Goal: Information Seeking & Learning: Check status

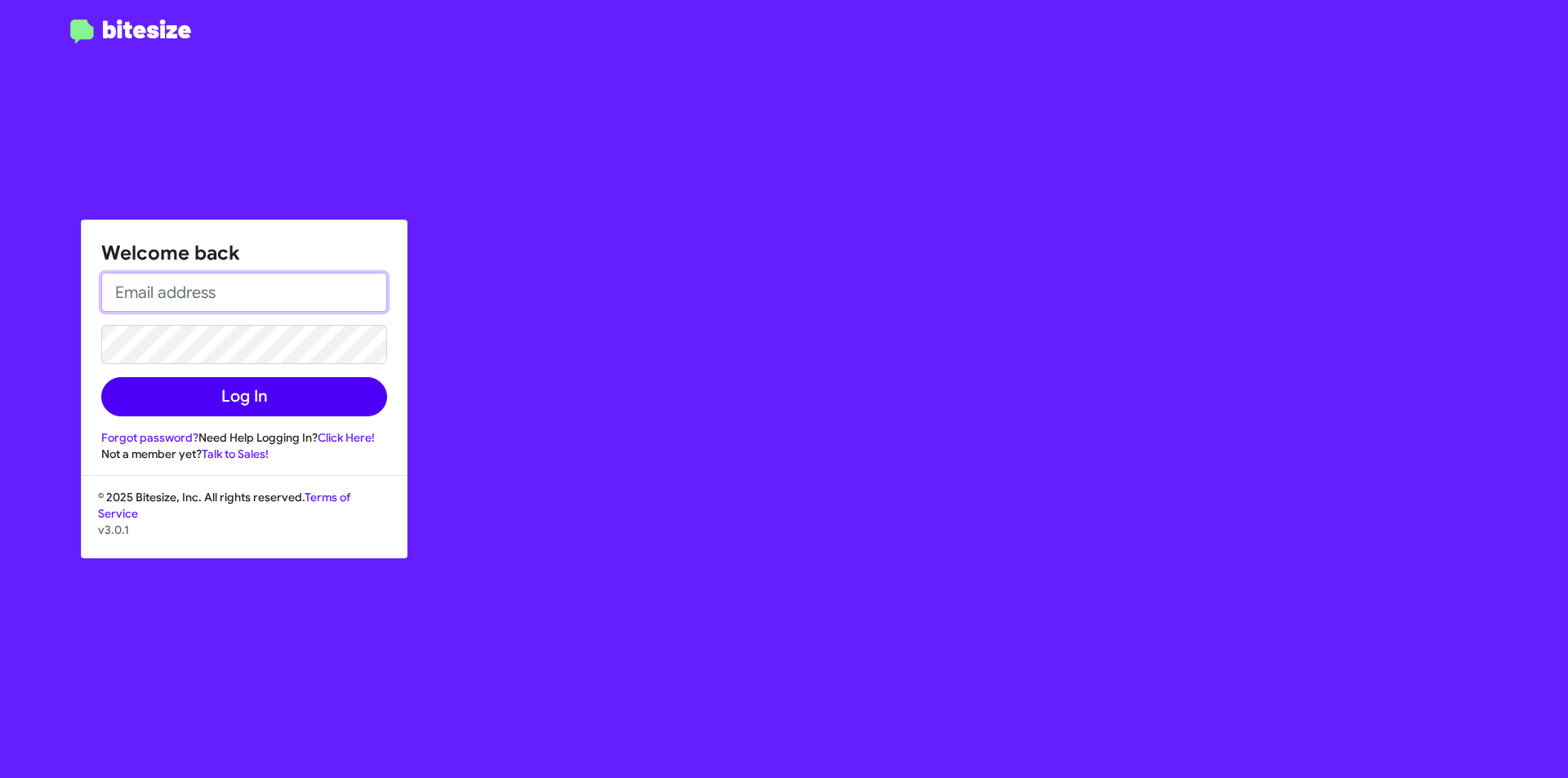
type input "[EMAIL_ADDRESS][DOMAIN_NAME]"
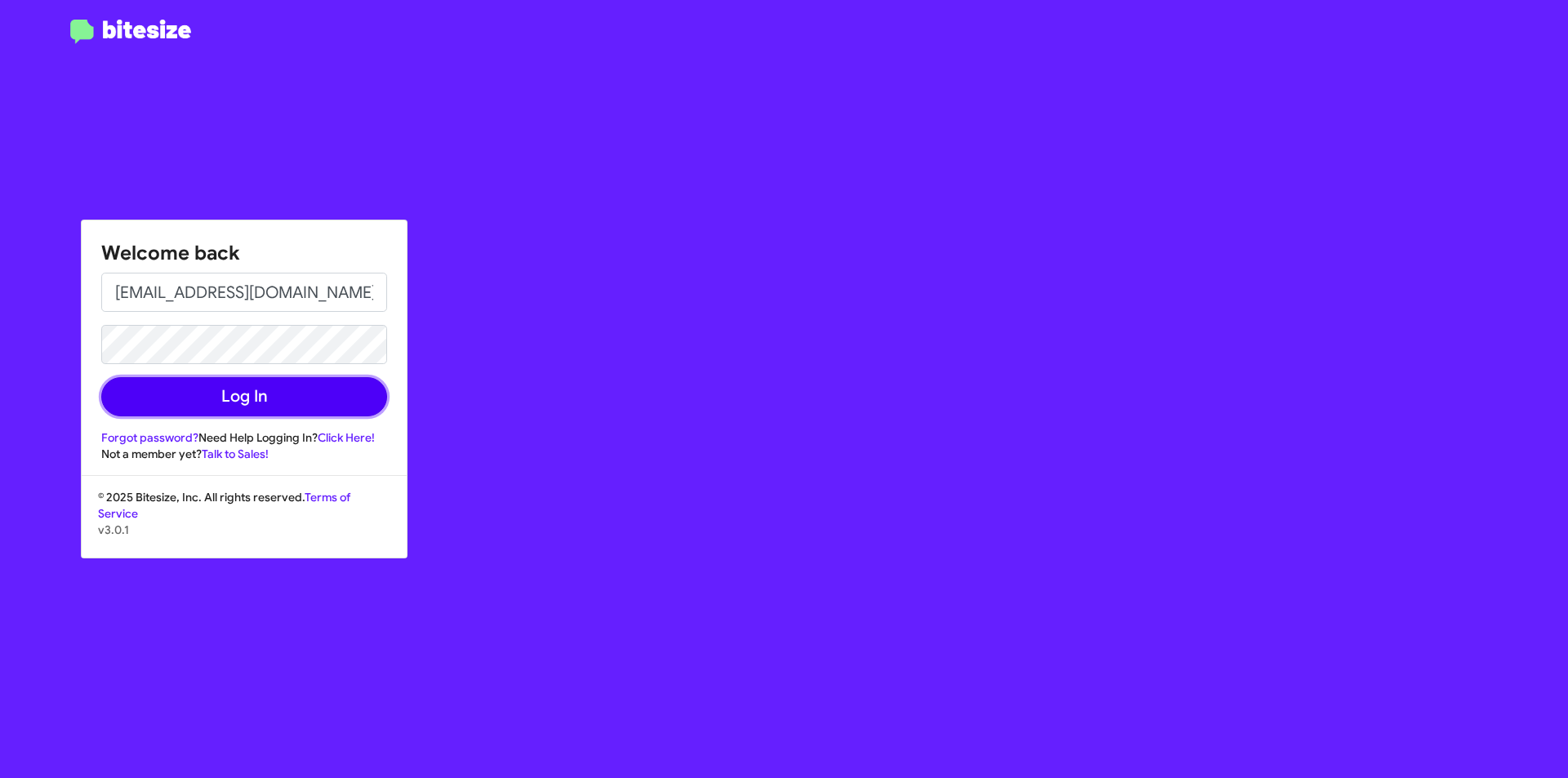
click at [222, 409] on button "Log In" at bounding box center [244, 396] width 286 height 39
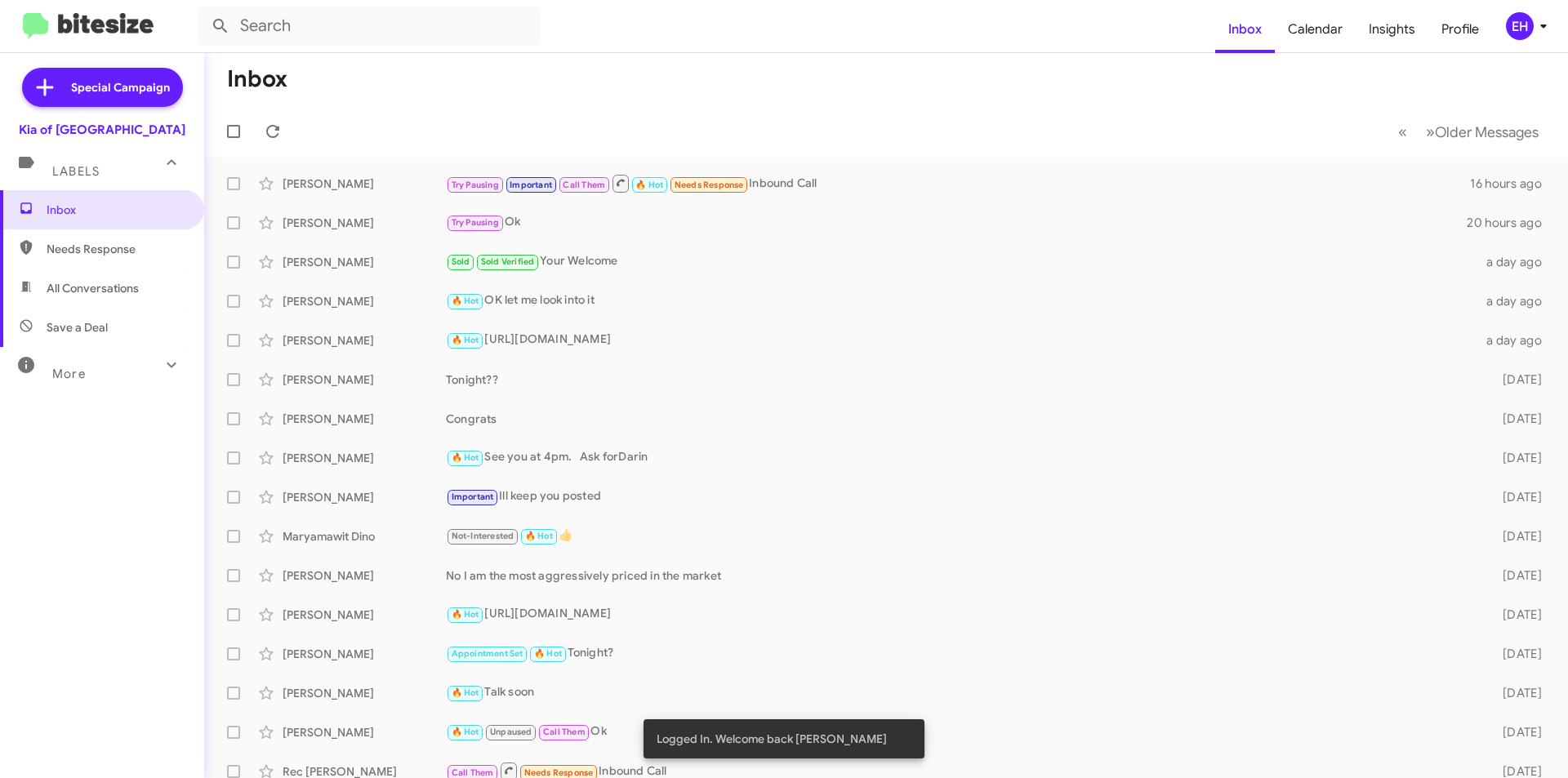
click at [90, 250] on span "Needs Response" at bounding box center [116, 248] width 138 height 16
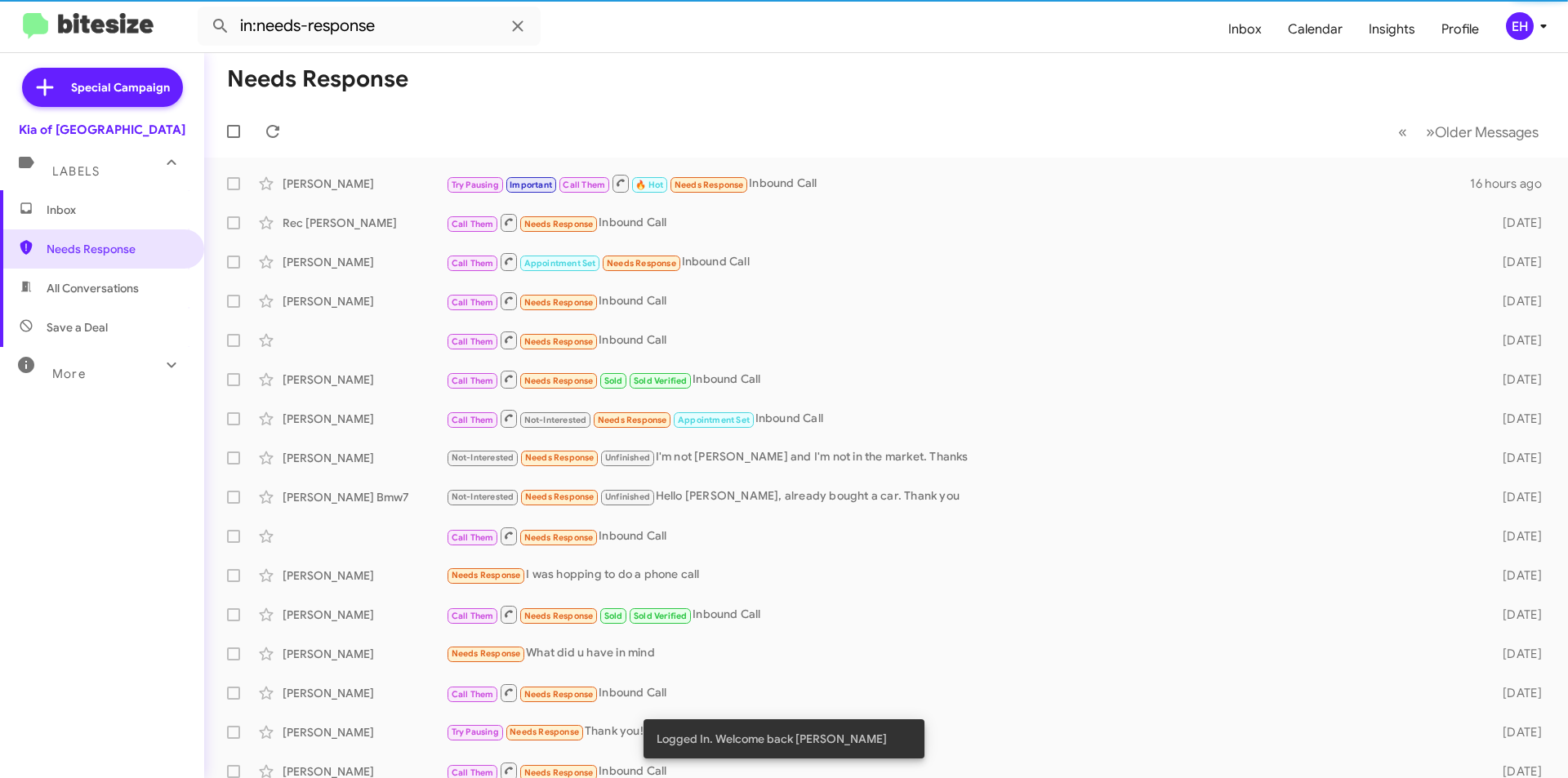
click at [83, 287] on span "All Conversations" at bounding box center [93, 288] width 93 height 16
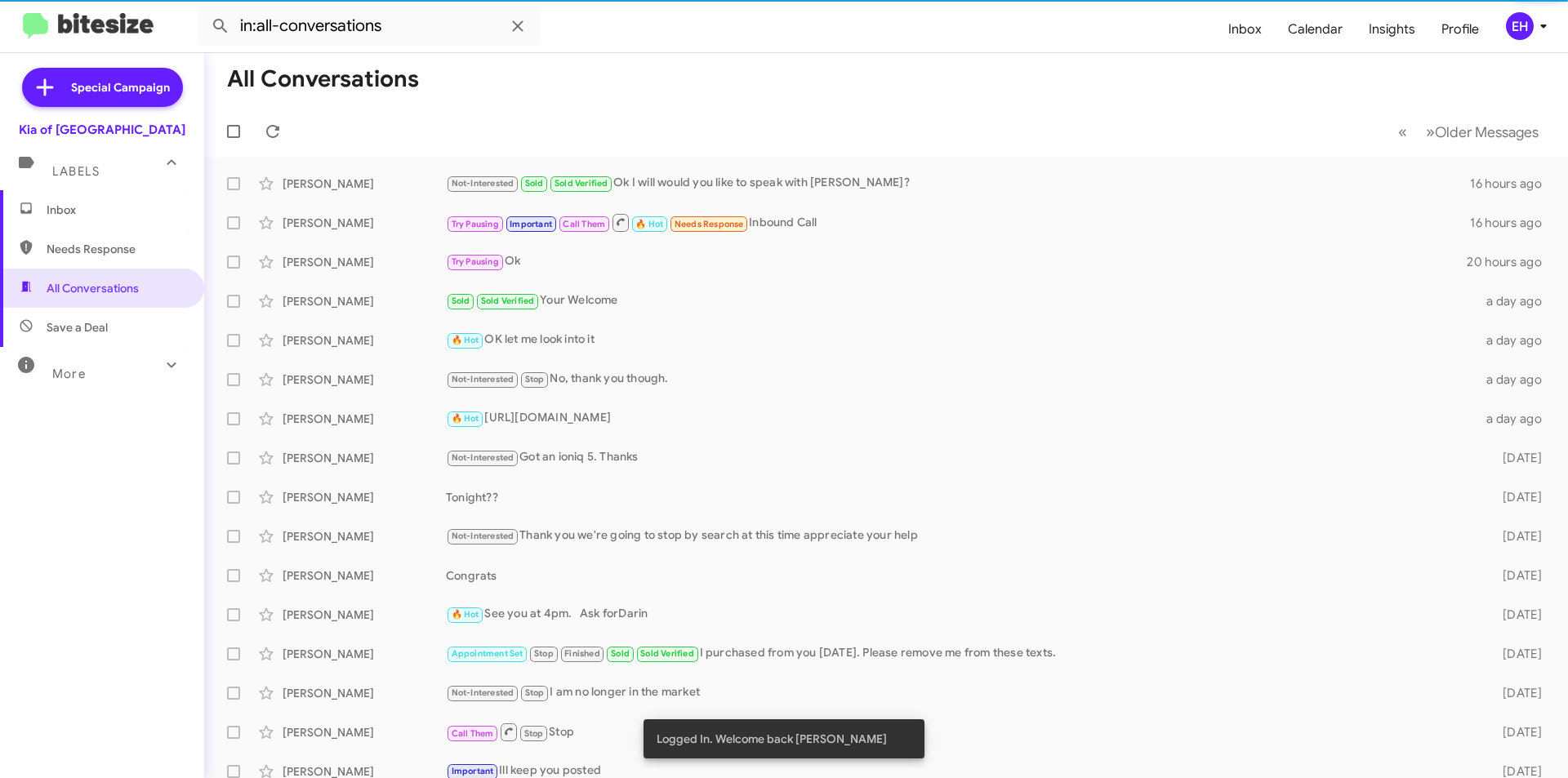
click at [90, 323] on span "Save a Deal" at bounding box center [77, 327] width 61 height 16
type input "in:not-interested"
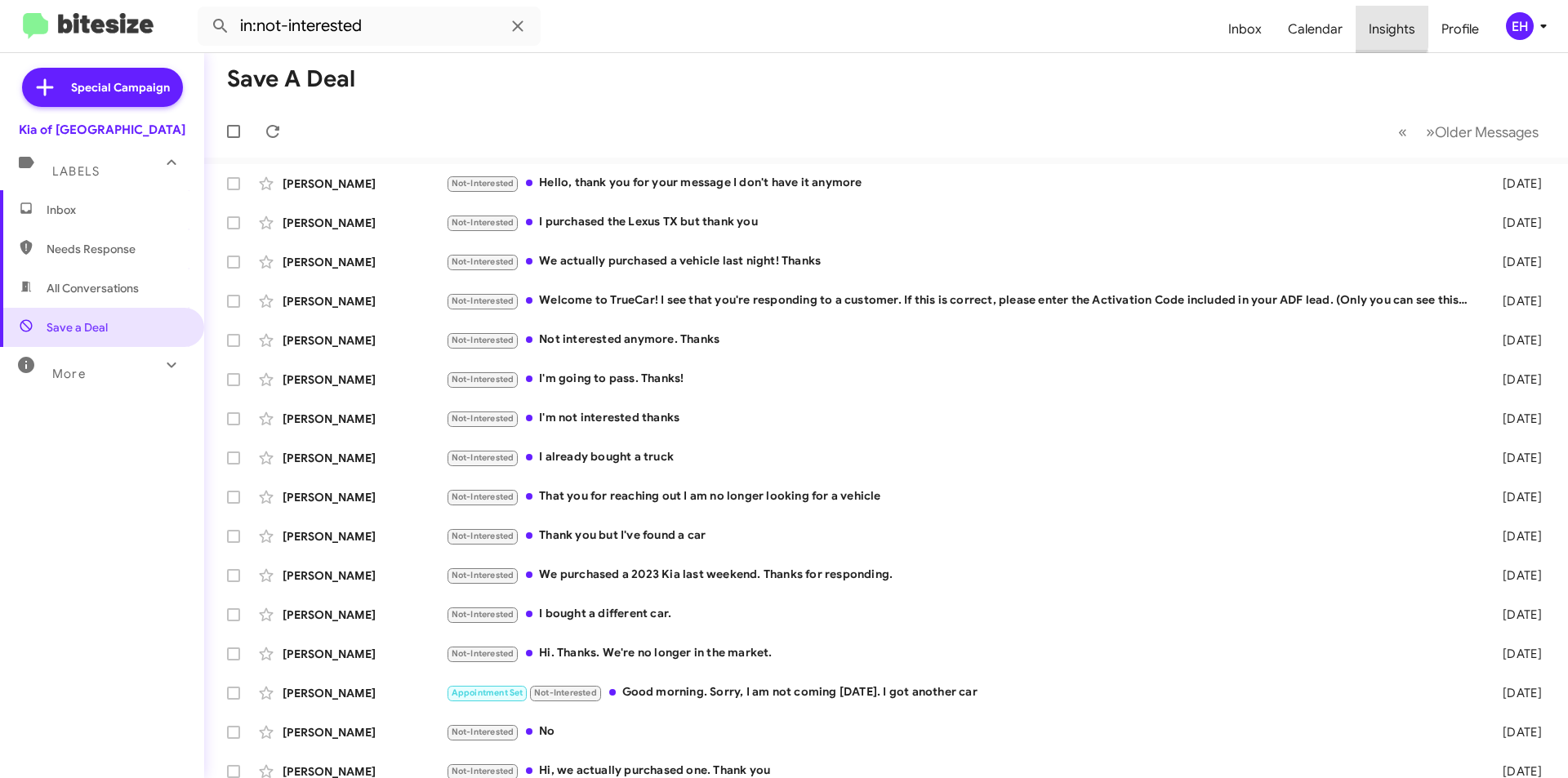
drag, startPoint x: 1363, startPoint y: 23, endPoint x: 1385, endPoint y: 24, distance: 22.0
click at [1364, 23] on span "Insights" at bounding box center [1391, 29] width 73 height 48
click at [1386, 24] on span "Insights" at bounding box center [1391, 29] width 73 height 48
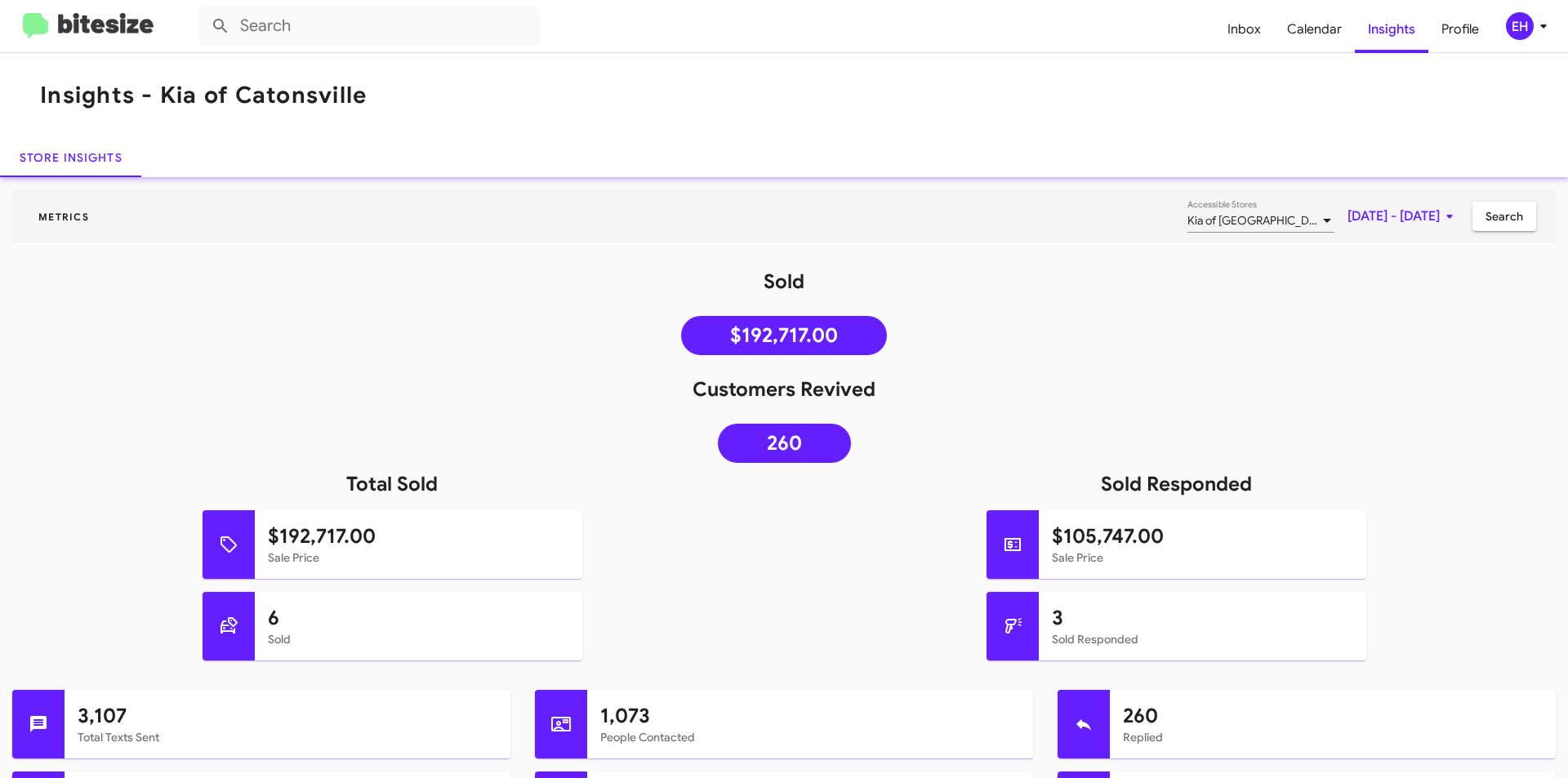
click at [1452, 217] on button "[DATE] - [DATE]" at bounding box center [1403, 216] width 138 height 29
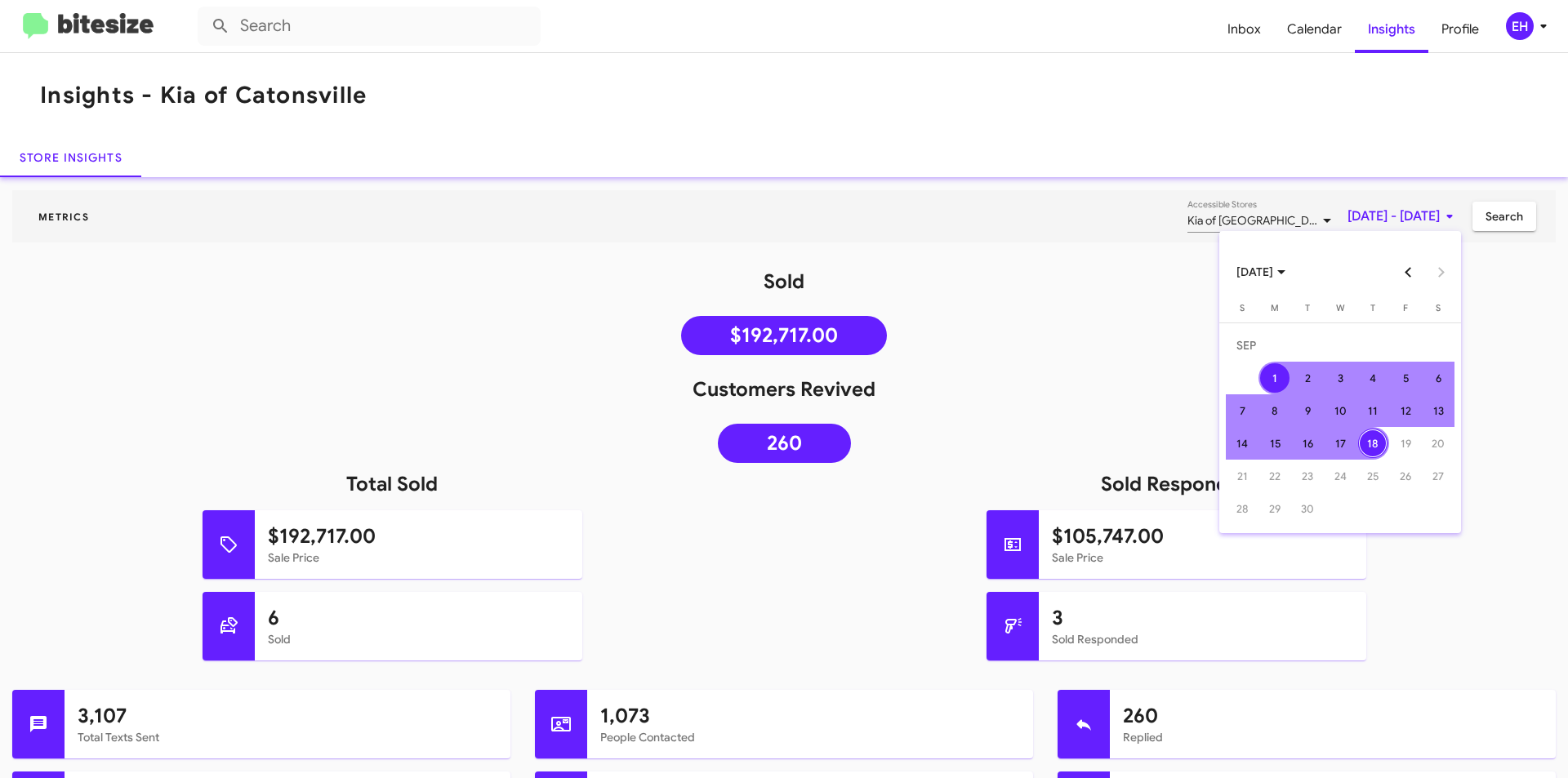
click at [1407, 267] on button "Previous month" at bounding box center [1408, 272] width 33 height 33
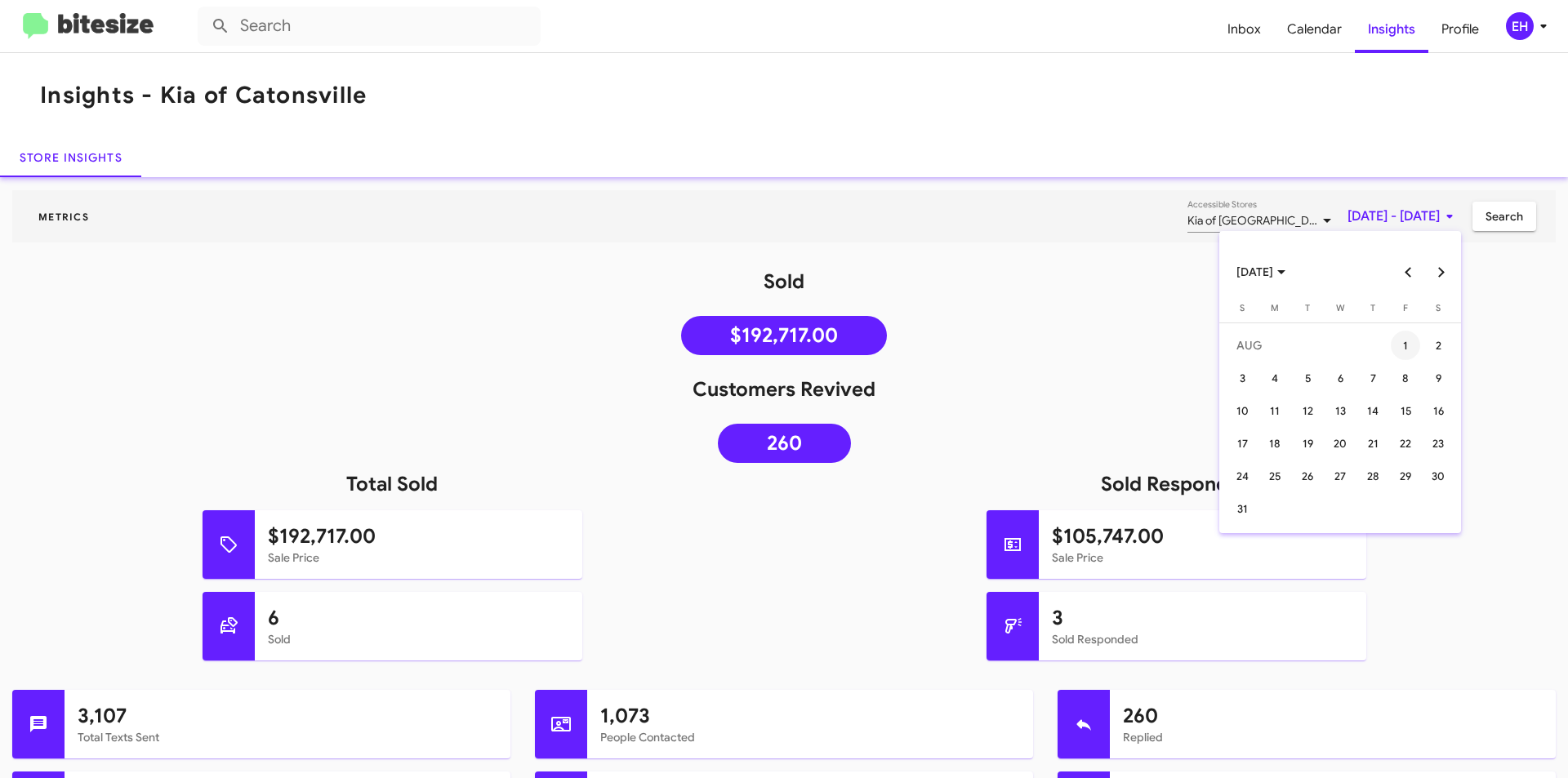
click at [1404, 340] on div "1" at bounding box center [1405, 345] width 29 height 29
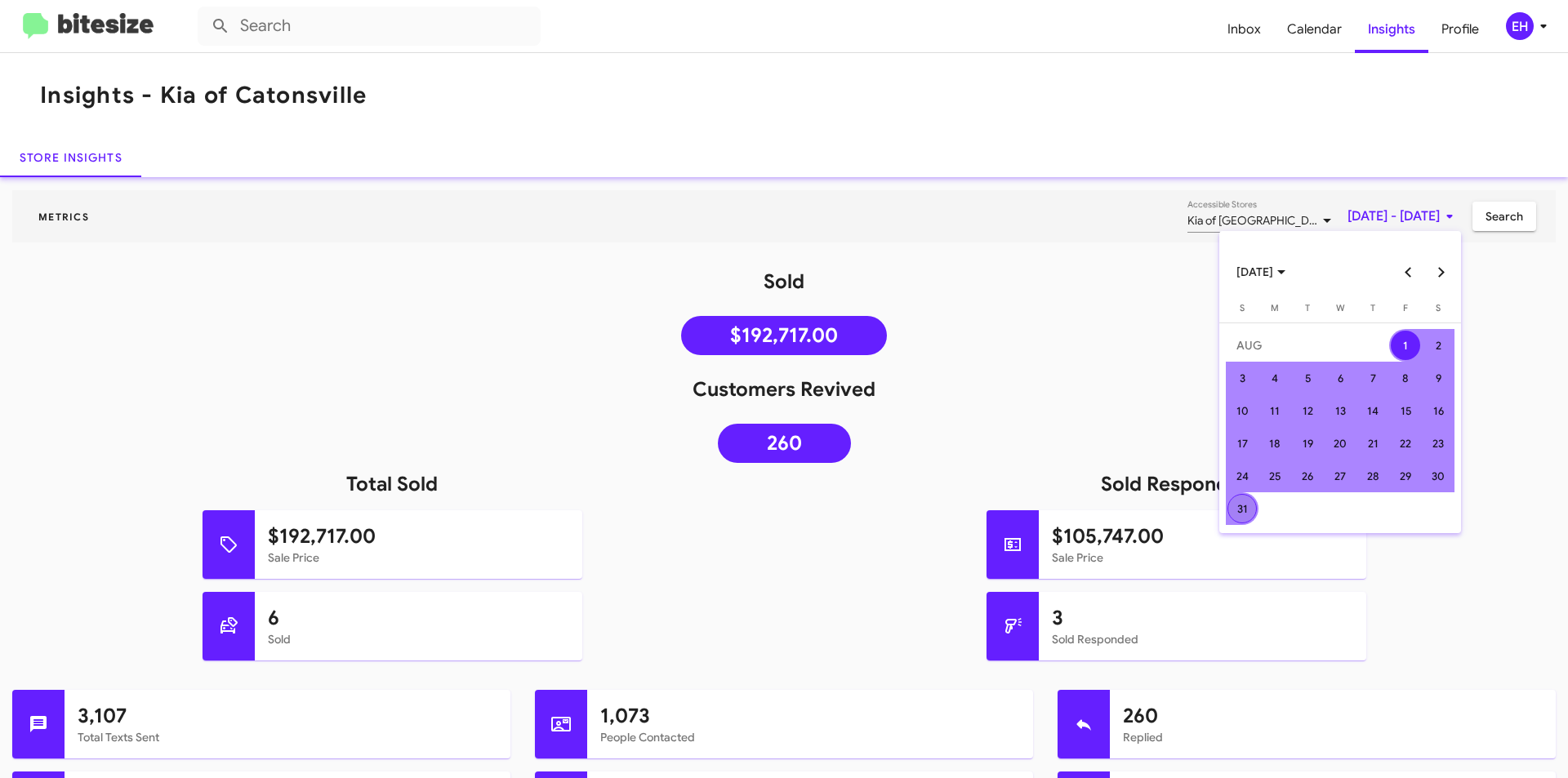
click at [1250, 512] on div "31" at bounding box center [1242, 509] width 29 height 29
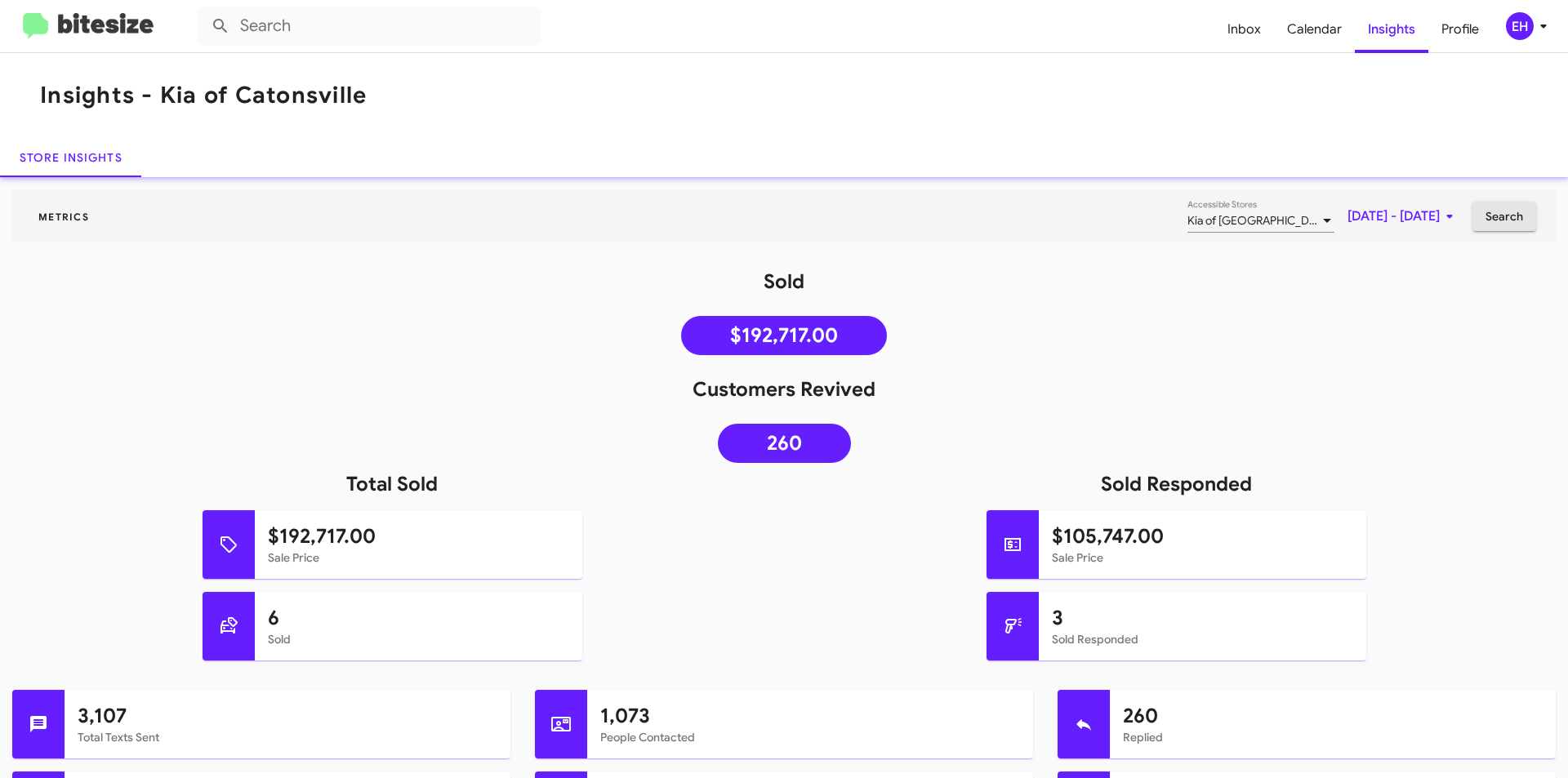
click at [1501, 222] on span "Search" at bounding box center [1503, 216] width 37 height 29
click at [1425, 216] on span "[DATE] - [DATE]" at bounding box center [1403, 216] width 112 height 29
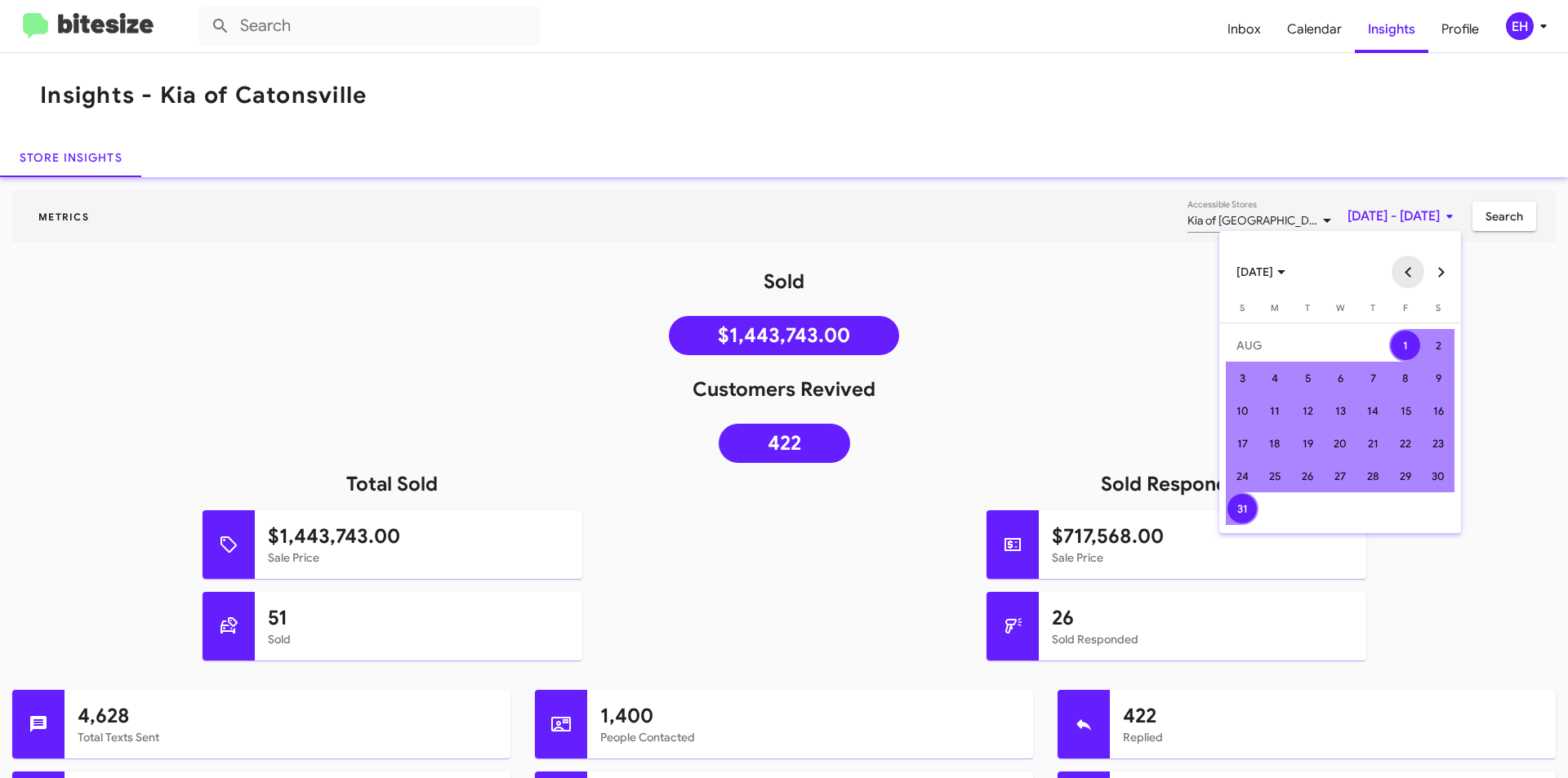
click at [1422, 276] on button "Previous month" at bounding box center [1408, 272] width 33 height 33
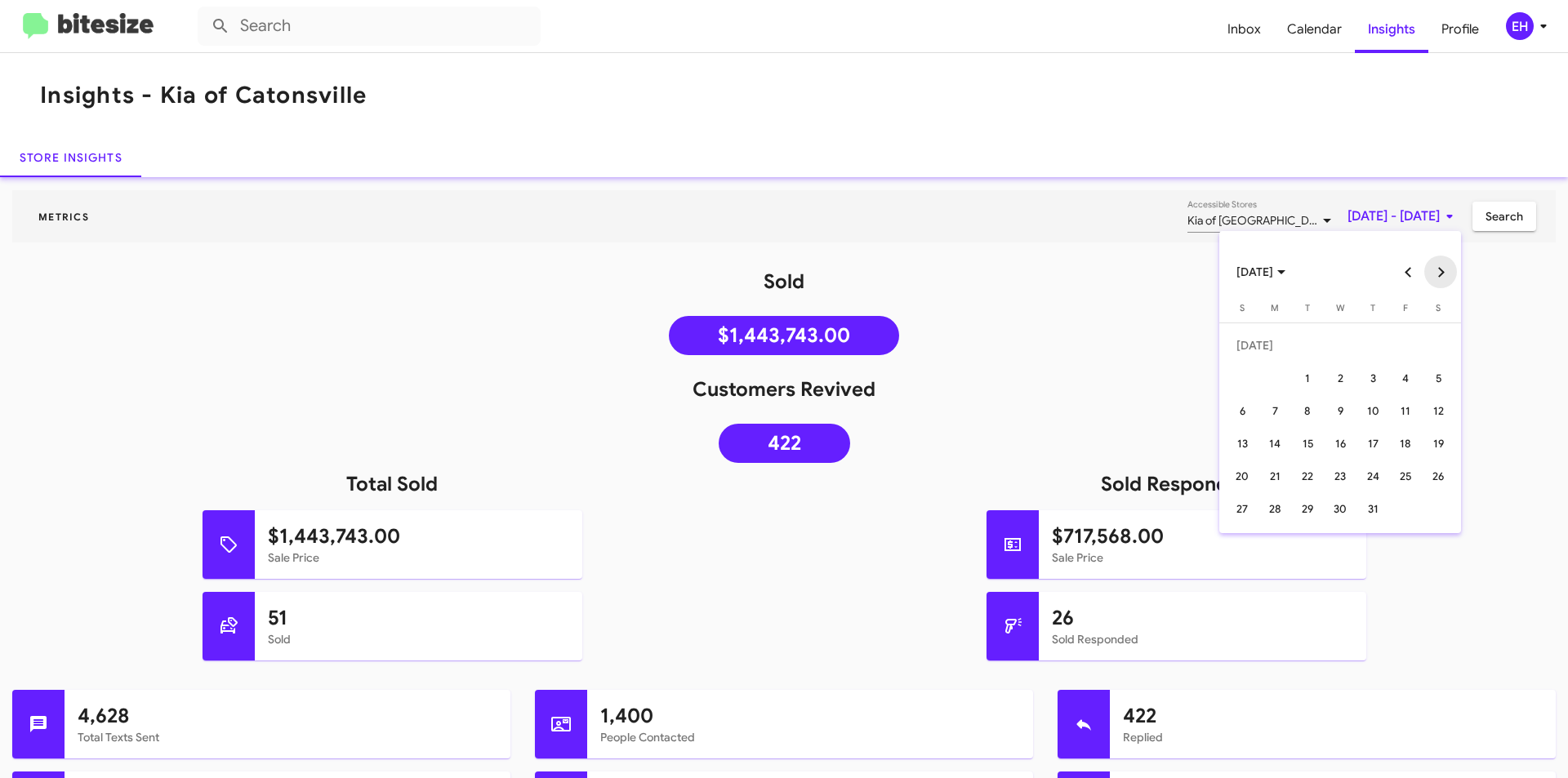
click at [1444, 272] on button "Next month" at bounding box center [1441, 272] width 33 height 33
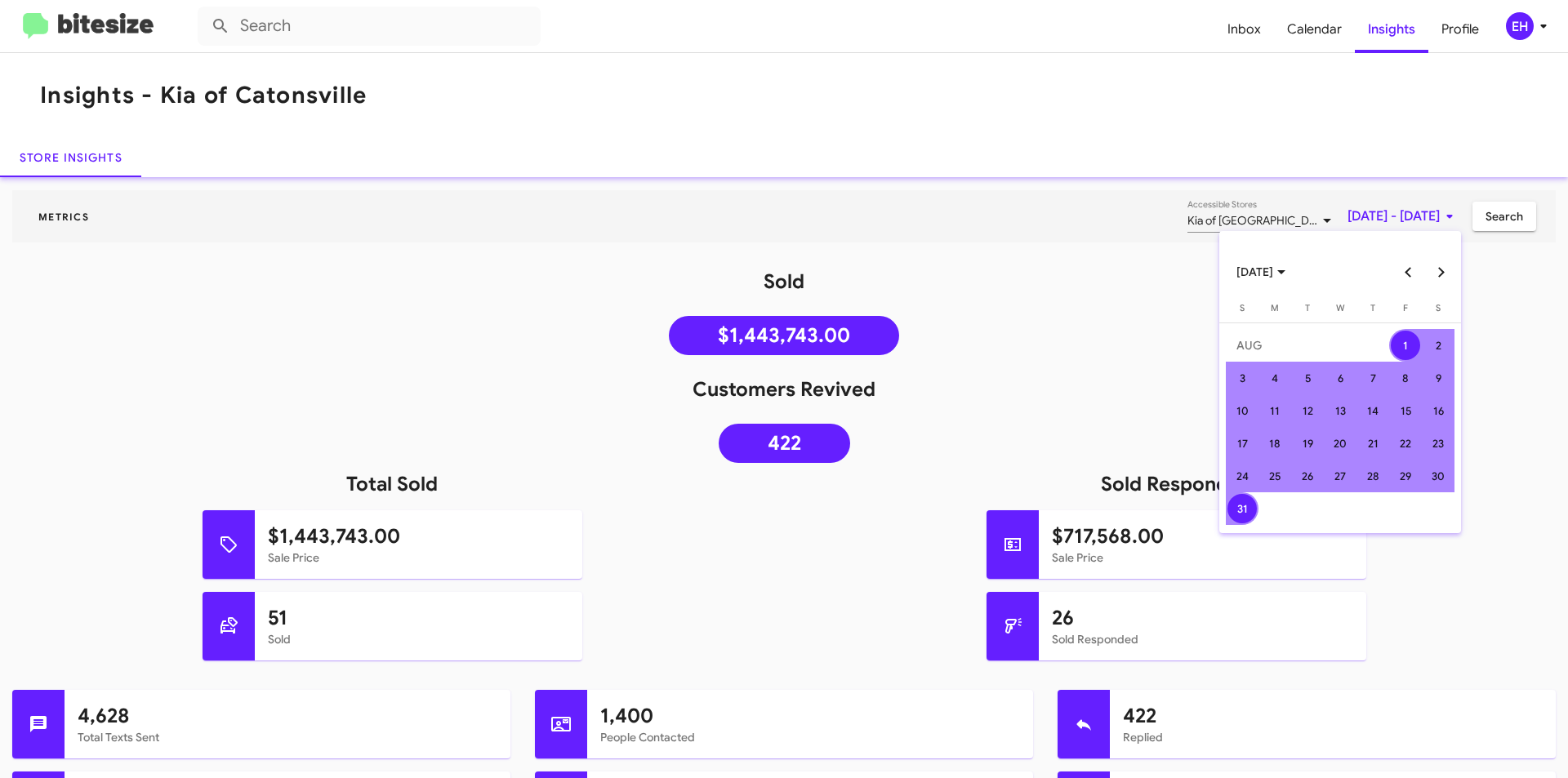
click at [1463, 268] on div at bounding box center [784, 389] width 1568 height 778
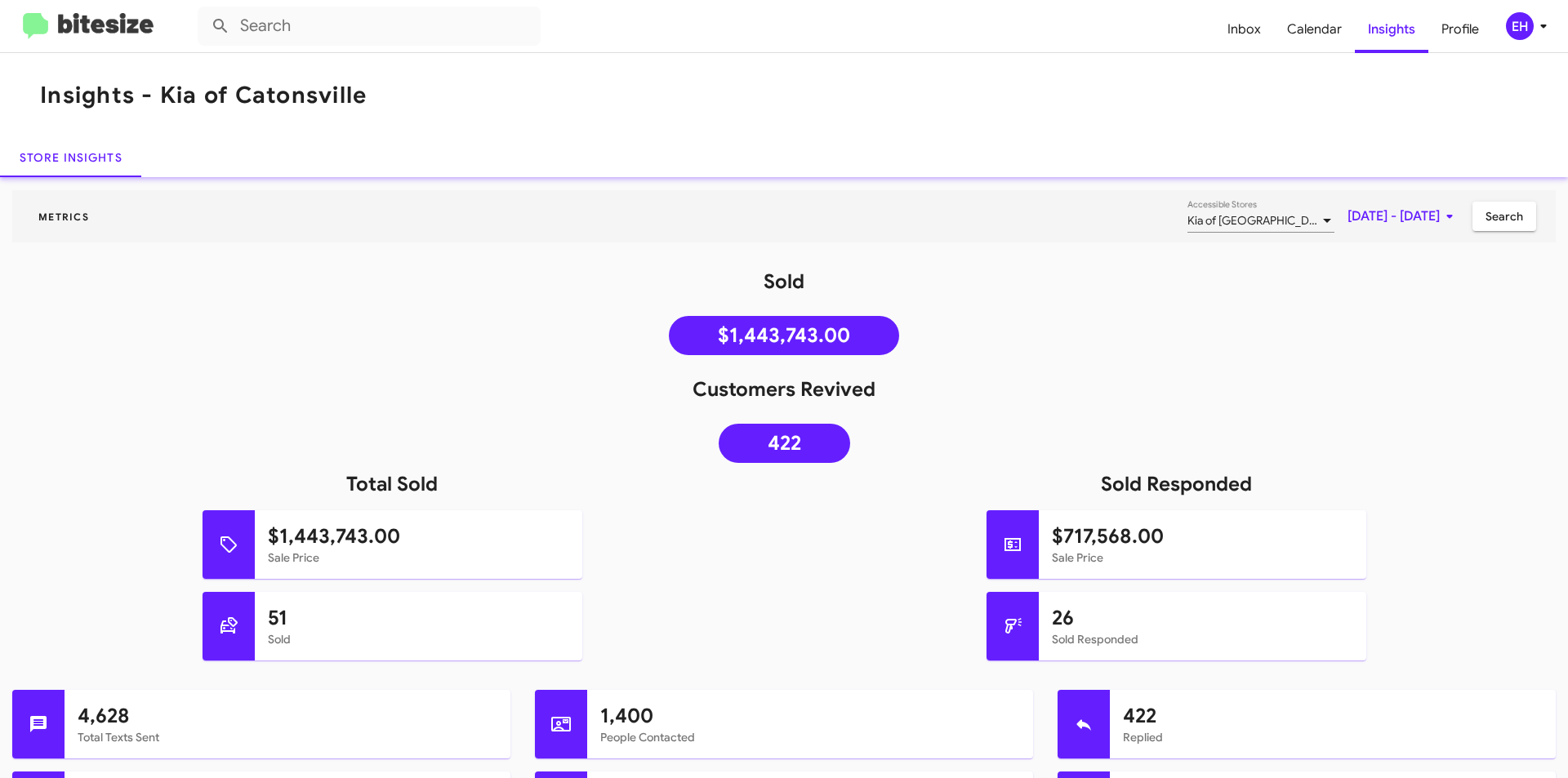
click at [1450, 268] on h1 "Sold" at bounding box center [784, 281] width 1568 height 26
click at [1423, 214] on span "[DATE] - [DATE]" at bounding box center [1403, 216] width 112 height 29
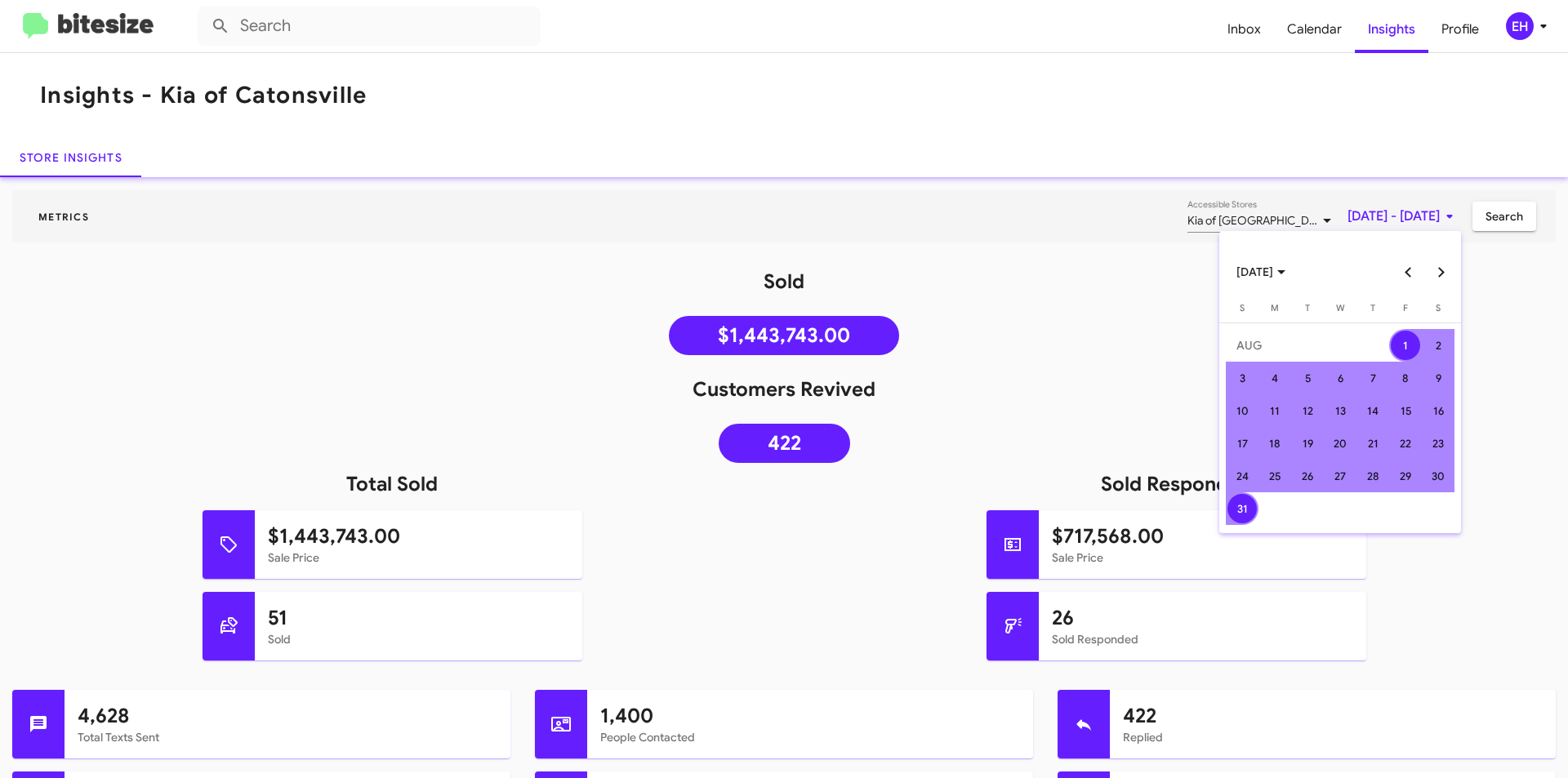
click at [1440, 263] on button "Next month" at bounding box center [1441, 272] width 33 height 33
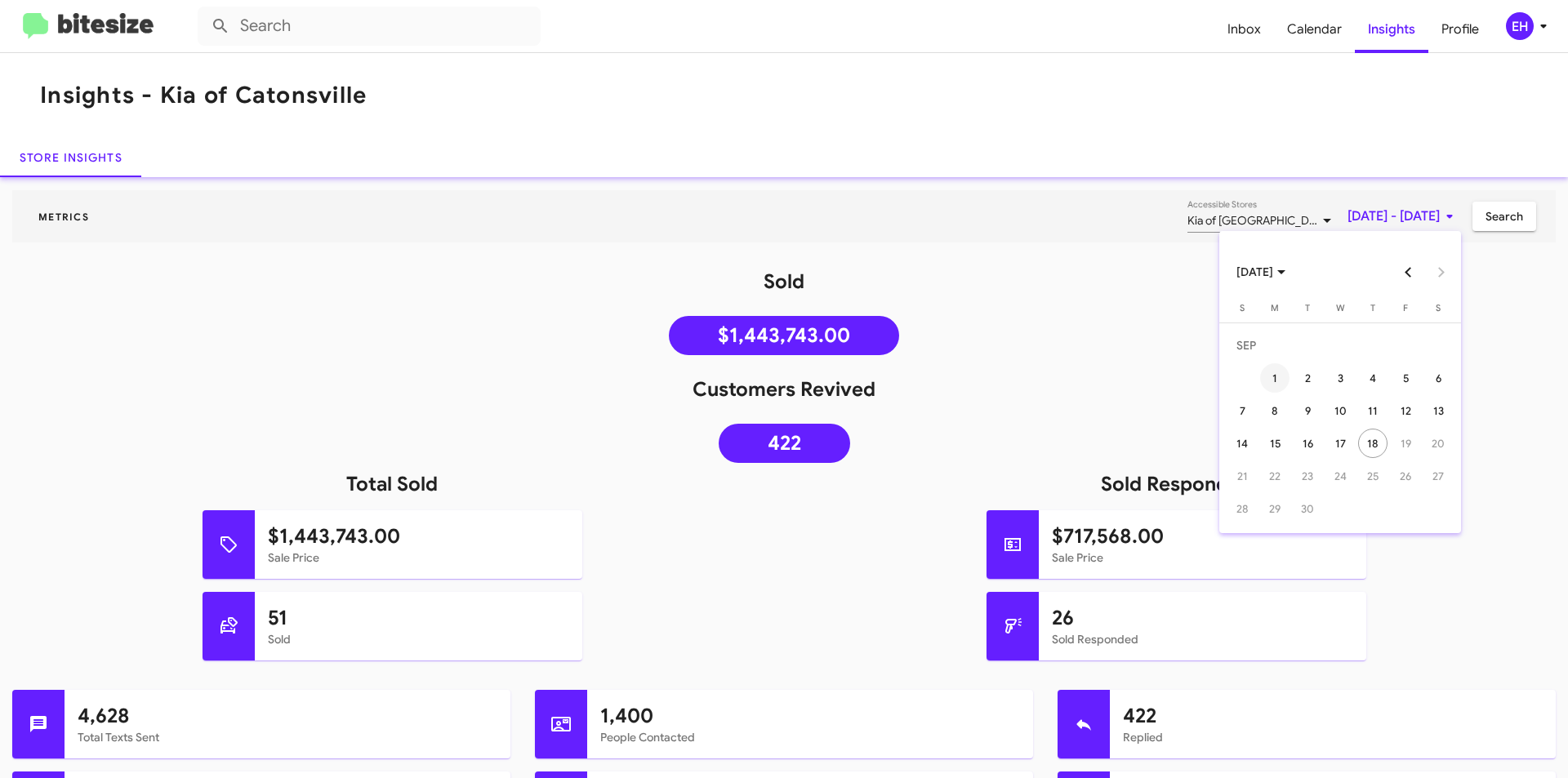
click at [1266, 378] on div "1" at bounding box center [1275, 378] width 29 height 29
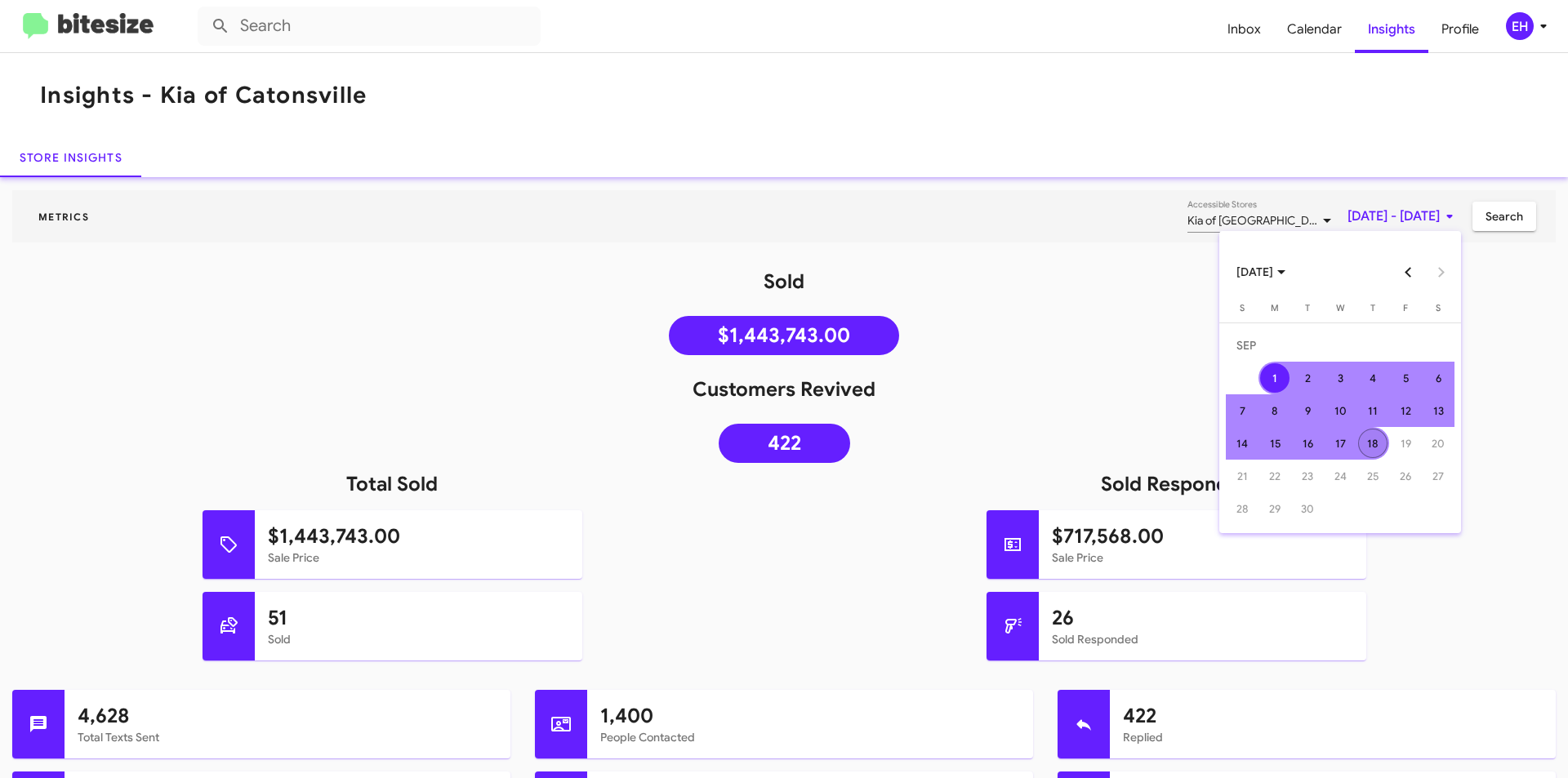
click at [1381, 446] on div "18" at bounding box center [1372, 443] width 29 height 29
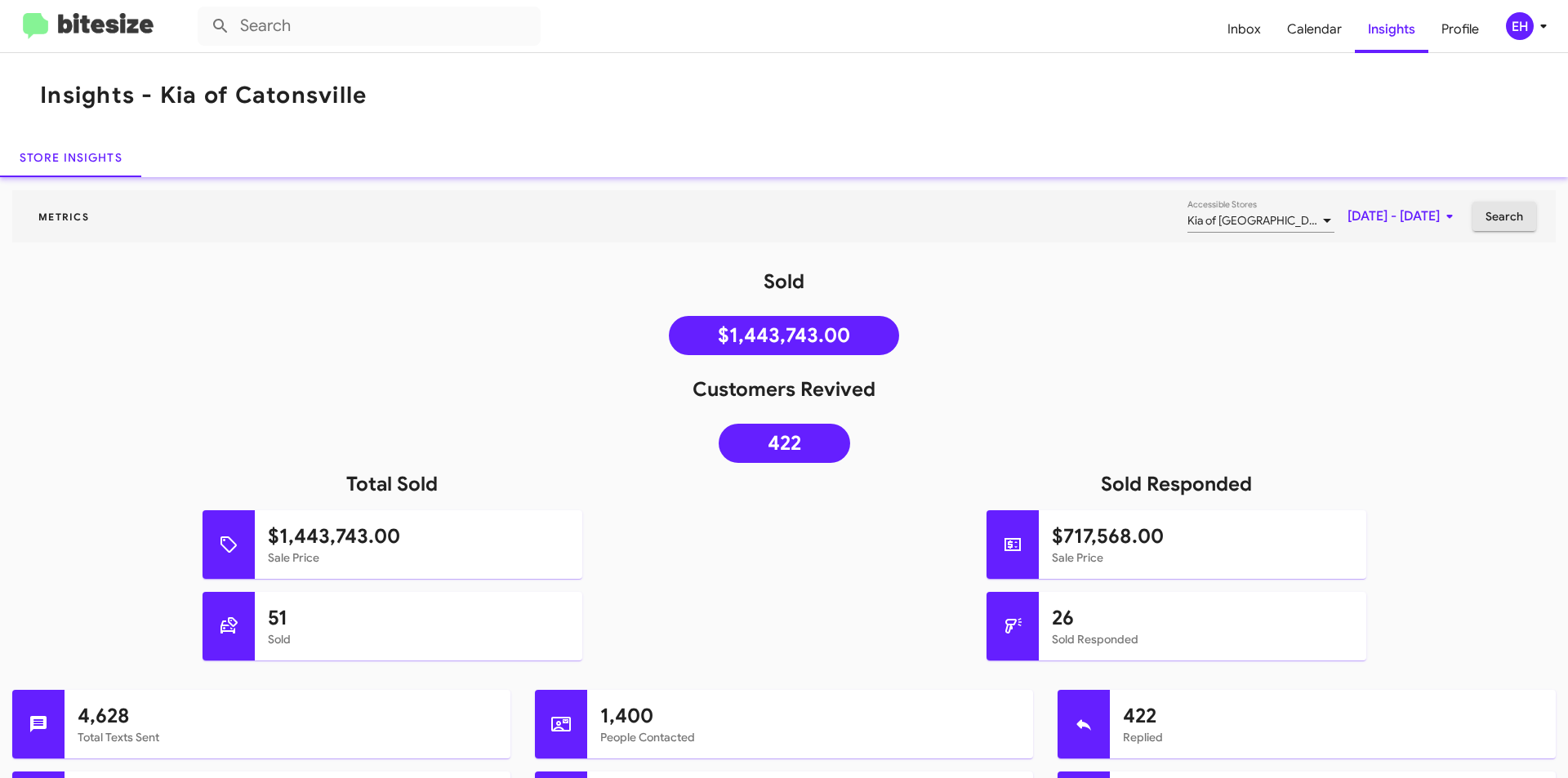
click at [1520, 216] on button "Search" at bounding box center [1504, 216] width 64 height 29
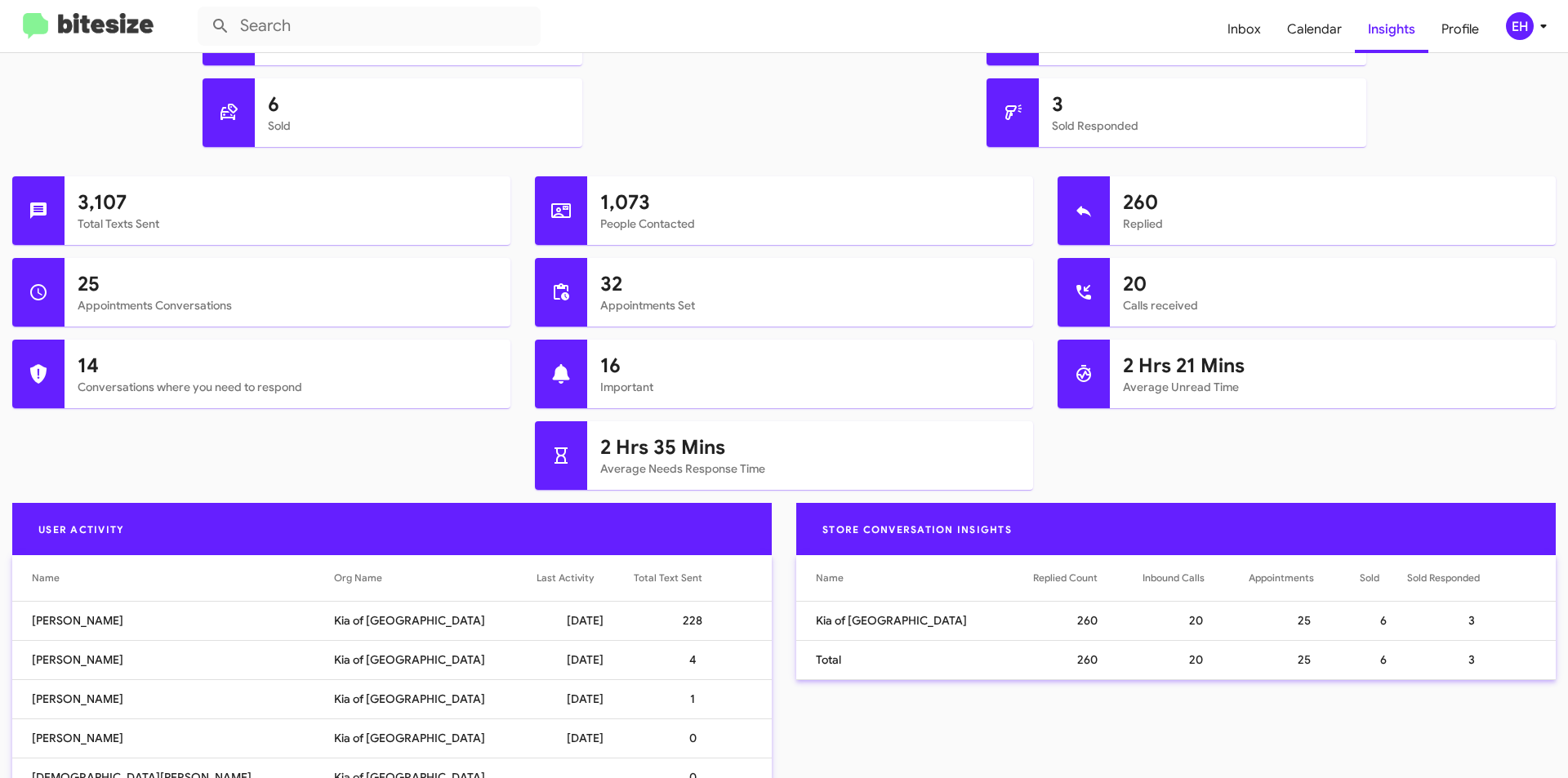
scroll to position [490, 0]
